Goal: Book appointment/travel/reservation

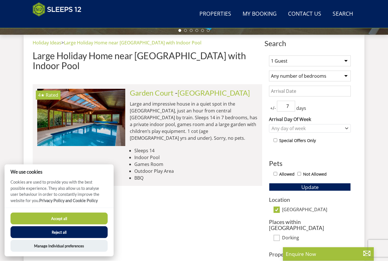
scroll to position [212, 0]
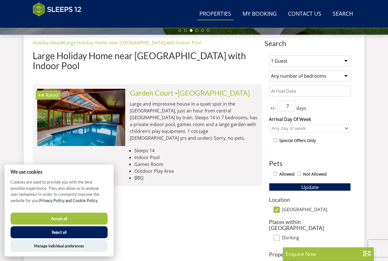
click at [213, 14] on link "Properties" at bounding box center [215, 14] width 36 height 13
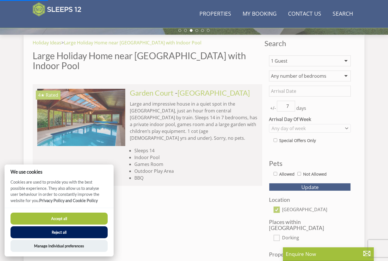
click at [89, 224] on button "Accept all" at bounding box center [59, 218] width 97 height 12
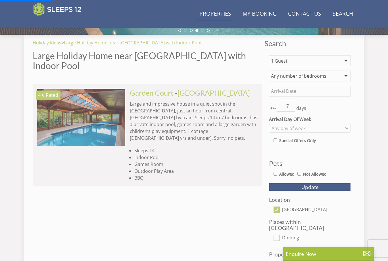
click at [219, 14] on link "Properties" at bounding box center [215, 14] width 36 height 13
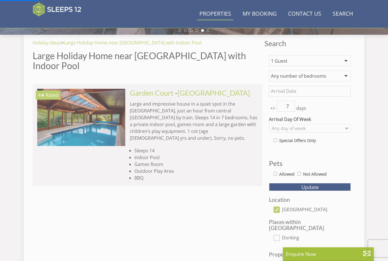
scroll to position [230, 0]
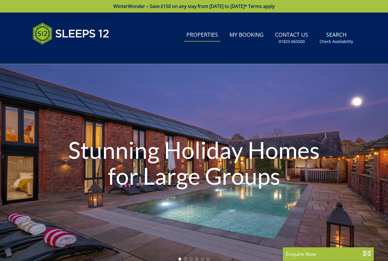
click at [348, 12] on link "WinterWonder – Save £150 on any stay from [DATE] to [DATE]* Terms apply" at bounding box center [194, 6] width 388 height 13
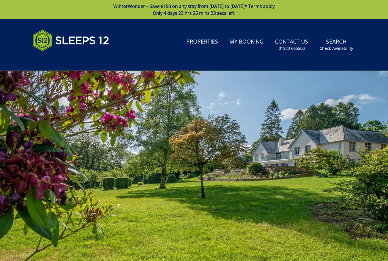
click at [338, 49] on small "Check Availability" at bounding box center [337, 48] width 34 height 6
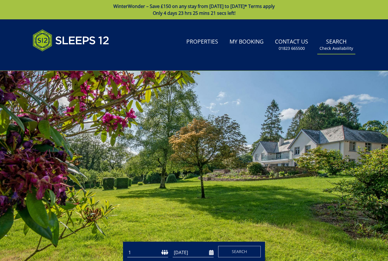
click at [346, 48] on small "Check Availability" at bounding box center [337, 48] width 34 height 6
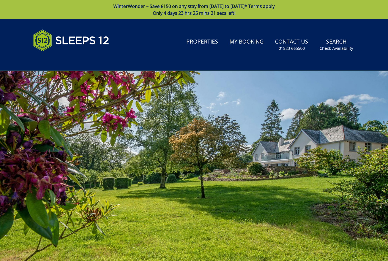
click at [383, 92] on div at bounding box center [194, 170] width 388 height 199
click at [336, 50] on small "Check Availability" at bounding box center [337, 48] width 34 height 6
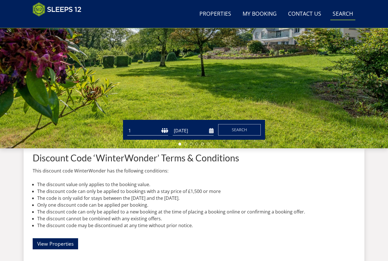
scroll to position [98, 0]
click at [149, 130] on select "1 2 3 4 5 6 7 8 9 10 11 12 13 14 15 16 17 18 19 20 21 22 23 24 25 26 27 28 29 3…" at bounding box center [147, 130] width 41 height 9
select select "3"
click at [212, 132] on input "[DATE]" at bounding box center [193, 130] width 41 height 9
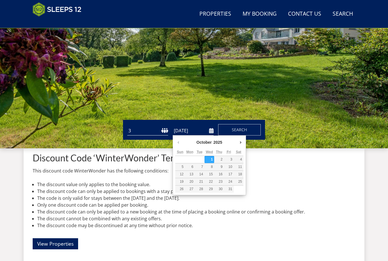
type input "[DATE]"
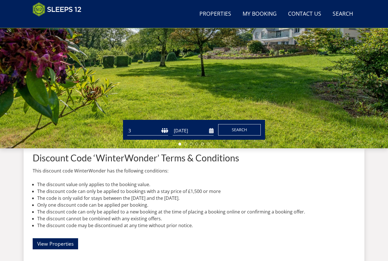
click at [247, 131] on span "Search" at bounding box center [239, 129] width 15 height 5
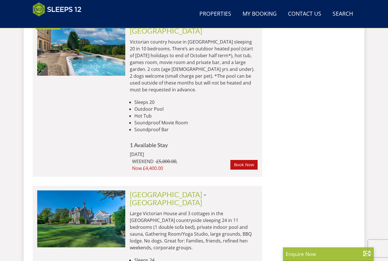
scroll to position [1664, 0]
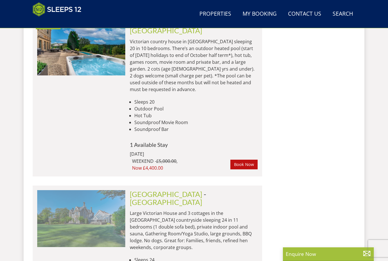
click at [93, 190] on img at bounding box center [81, 218] width 88 height 57
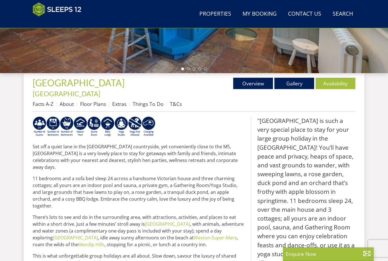
scroll to position [147, 0]
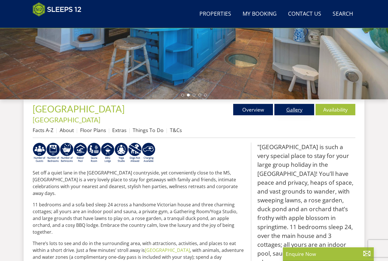
click at [290, 108] on link "Gallery" at bounding box center [295, 109] width 40 height 11
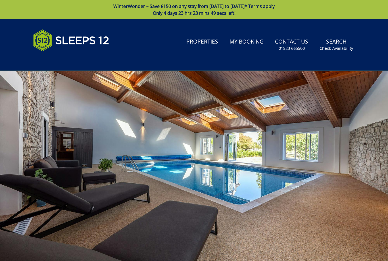
scroll to position [147, 0]
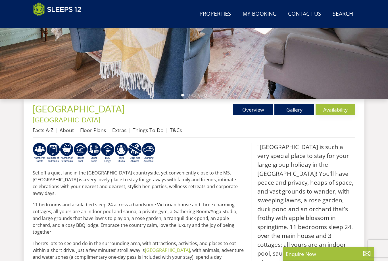
click at [338, 105] on link "Availability" at bounding box center [336, 109] width 40 height 11
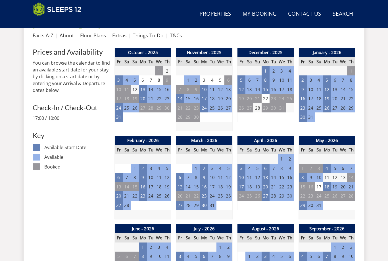
scroll to position [242, 0]
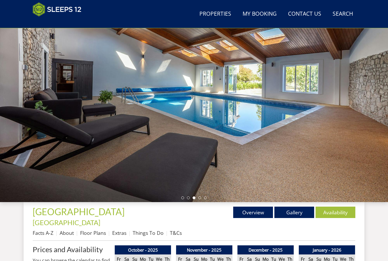
scroll to position [38, 0]
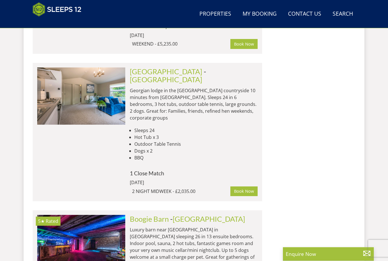
scroll to position [1940, 0]
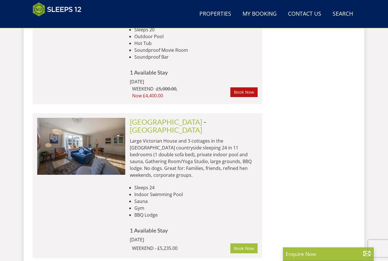
scroll to position [231, 0]
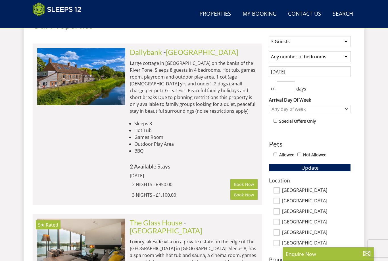
select select "3"
